Goal: Transaction & Acquisition: Purchase product/service

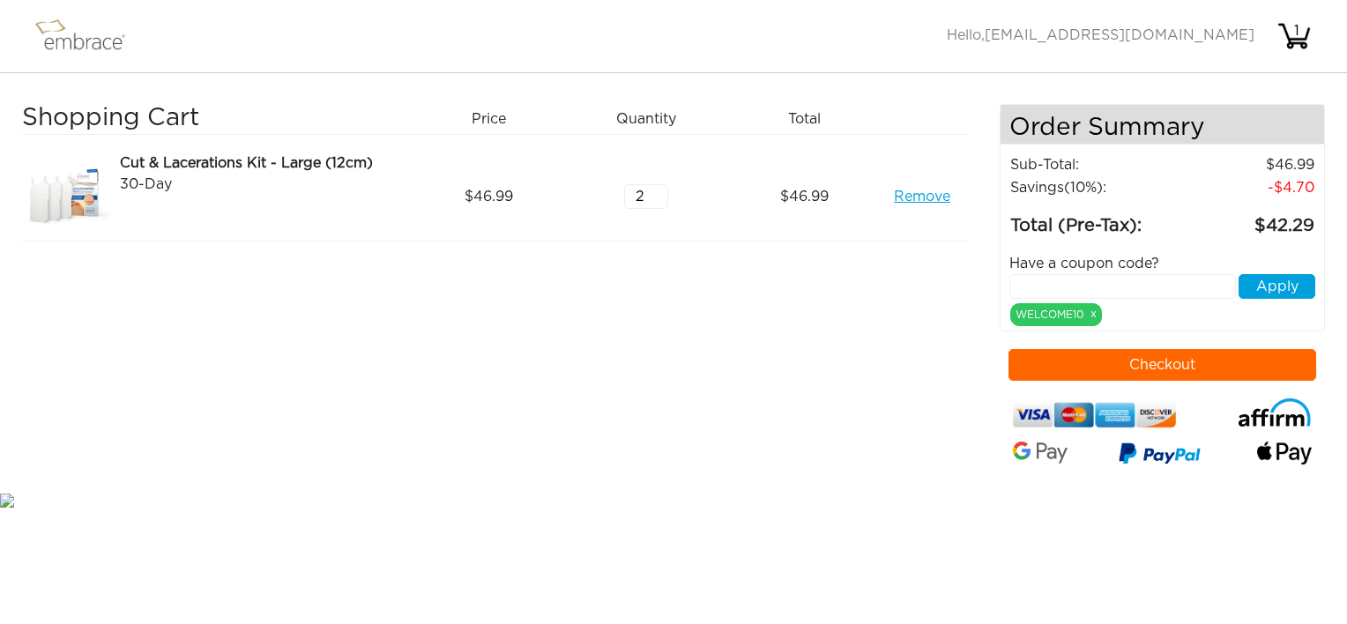
click at [655, 188] on input "2" at bounding box center [646, 196] width 44 height 25
type input "3"
click at [655, 188] on input "3" at bounding box center [646, 196] width 44 height 25
click at [1071, 286] on input "text" at bounding box center [1122, 286] width 227 height 25
type input "STACKANDSAVE"
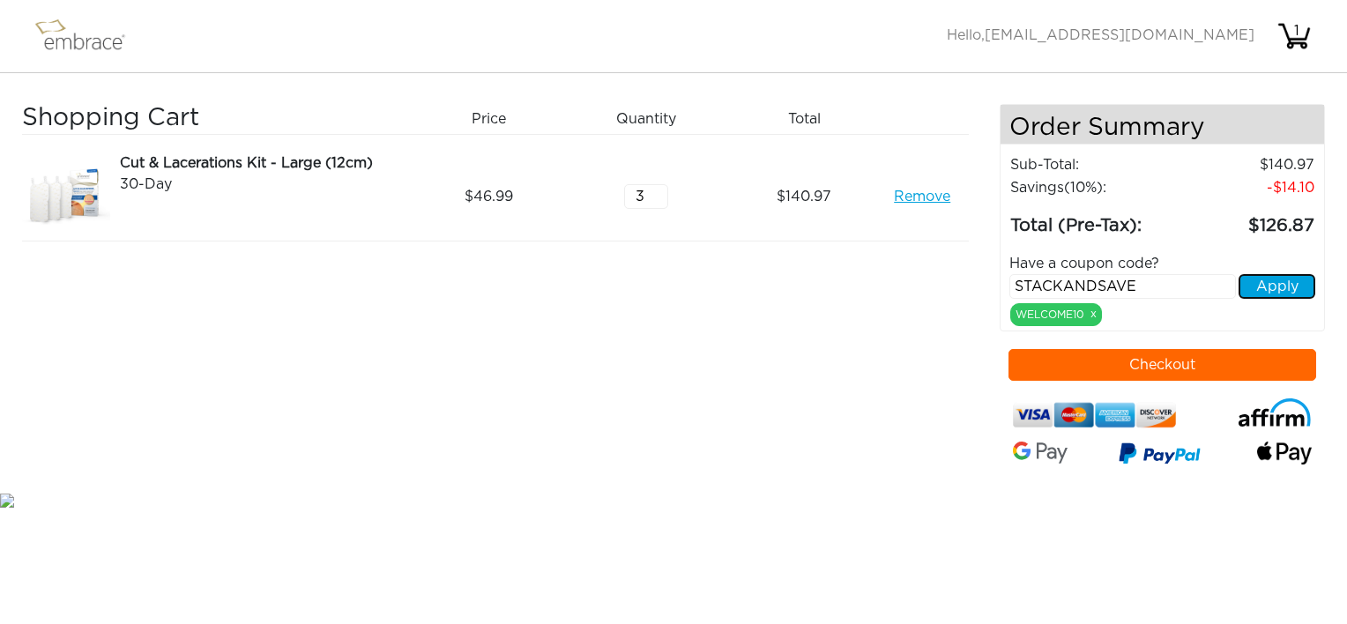
click at [1301, 282] on button "Apply" at bounding box center [1276, 286] width 77 height 25
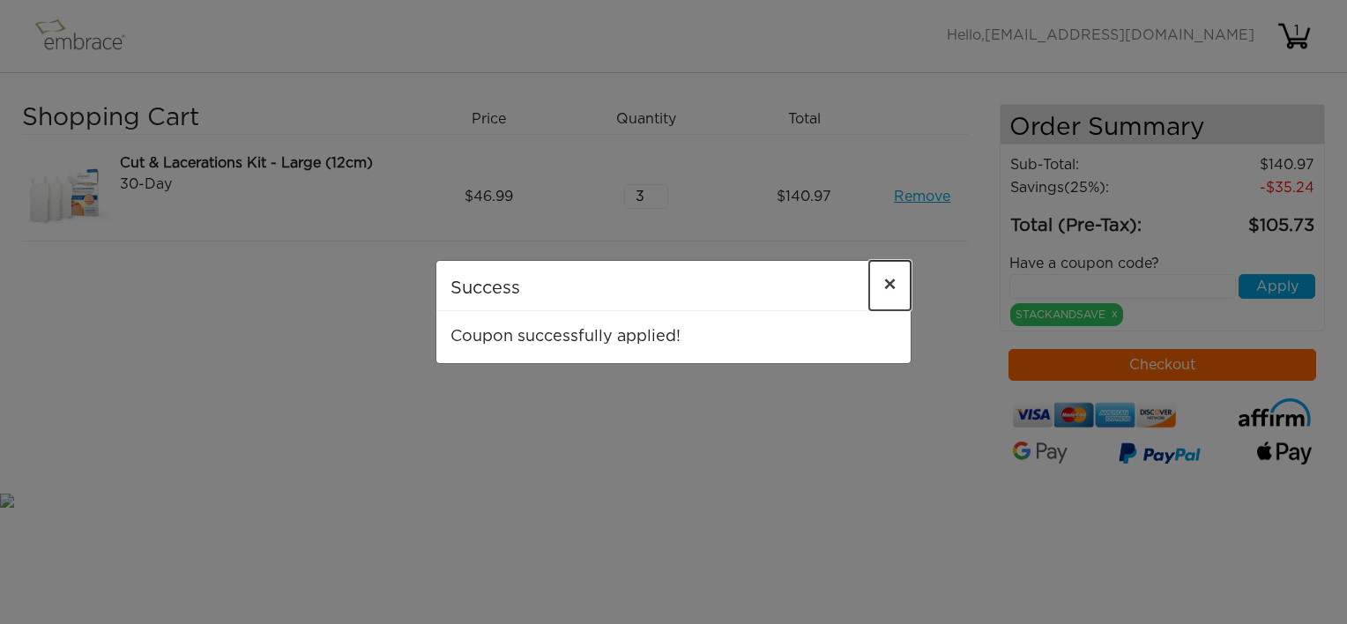
click at [888, 279] on span "×" at bounding box center [889, 285] width 13 height 21
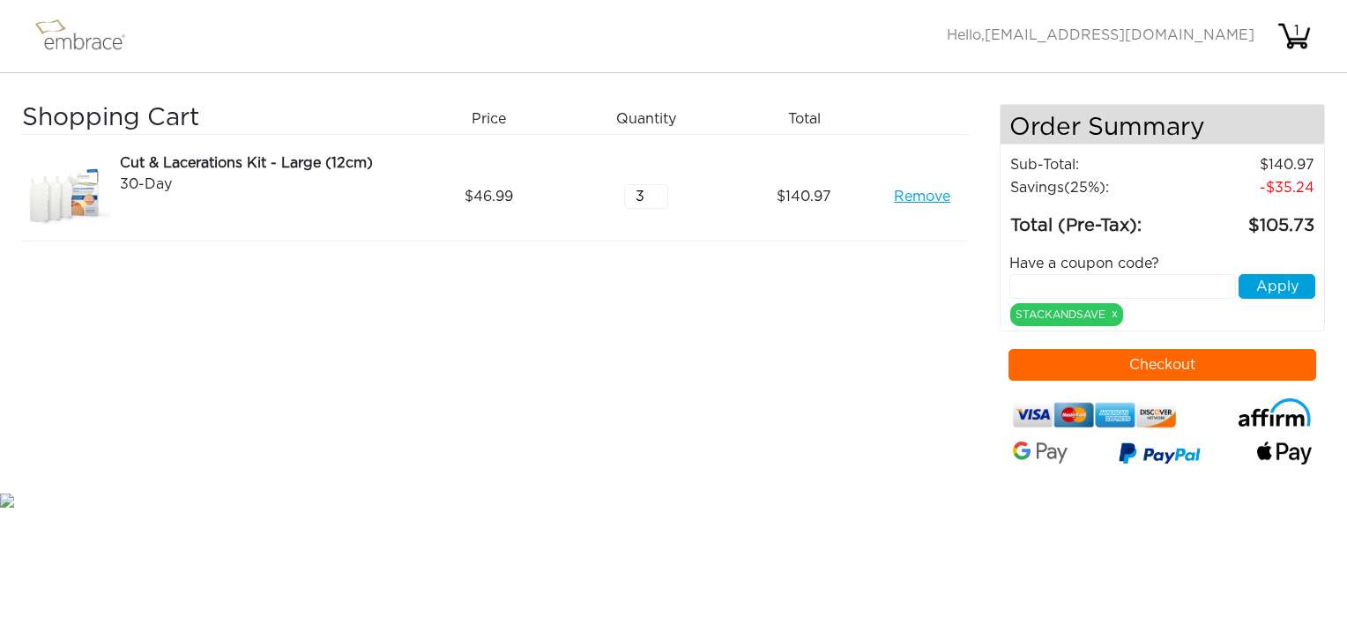
click at [916, 197] on link "Remove" at bounding box center [922, 196] width 56 height 21
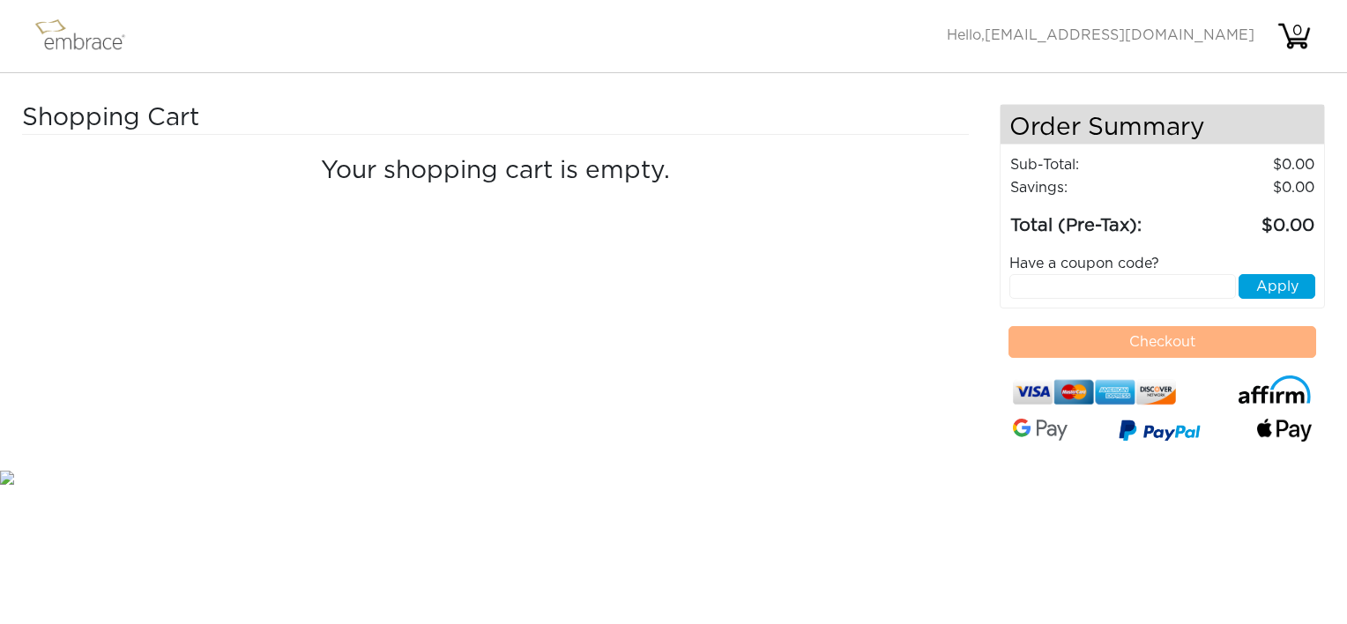
click at [89, 39] on img at bounding box center [88, 36] width 115 height 44
click at [54, 35] on img at bounding box center [88, 36] width 115 height 44
